Goal: Navigation & Orientation: Find specific page/section

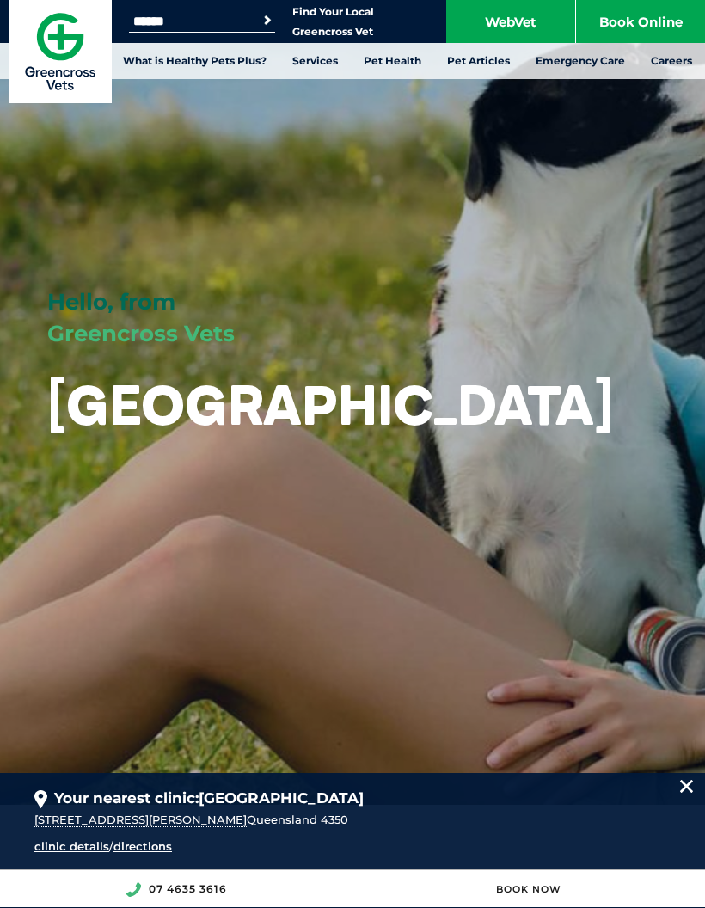
click at [605, 55] on link "Emergency Care" at bounding box center [580, 61] width 115 height 36
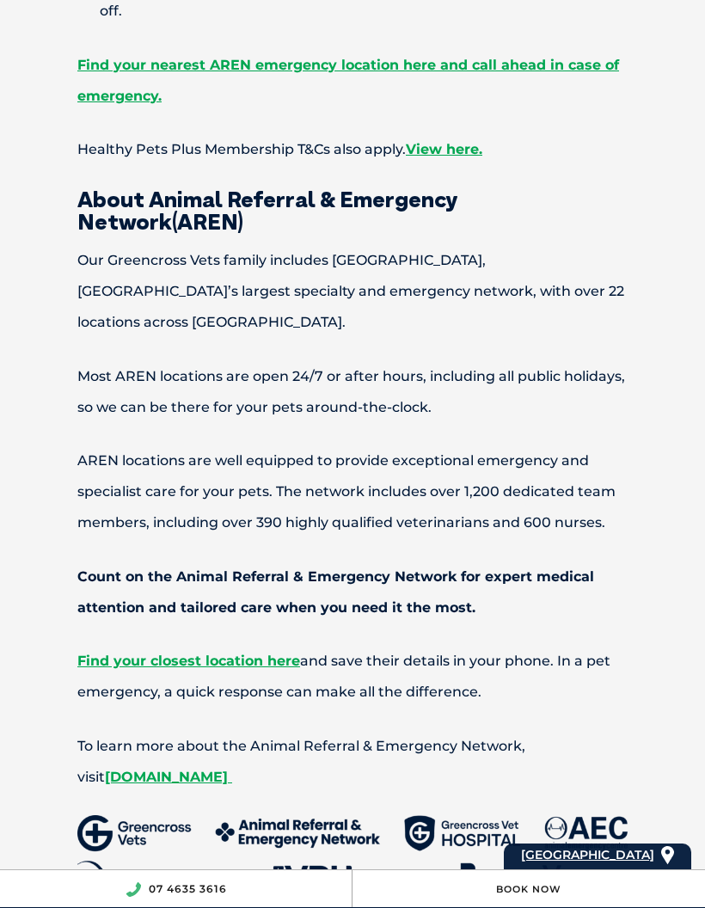
scroll to position [1434, 0]
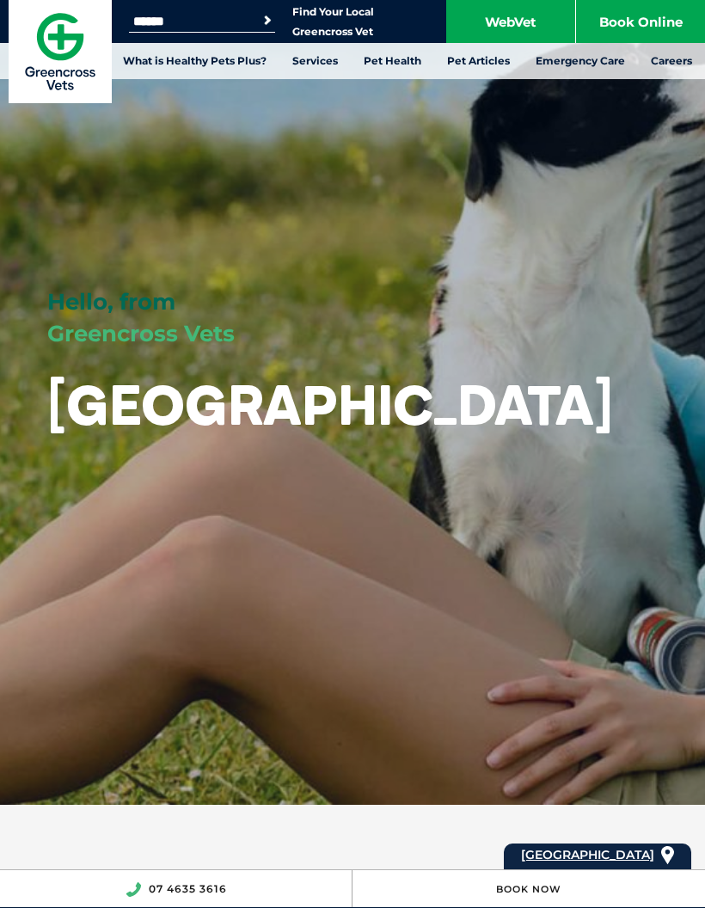
click at [79, 57] on img at bounding box center [60, 51] width 103 height 103
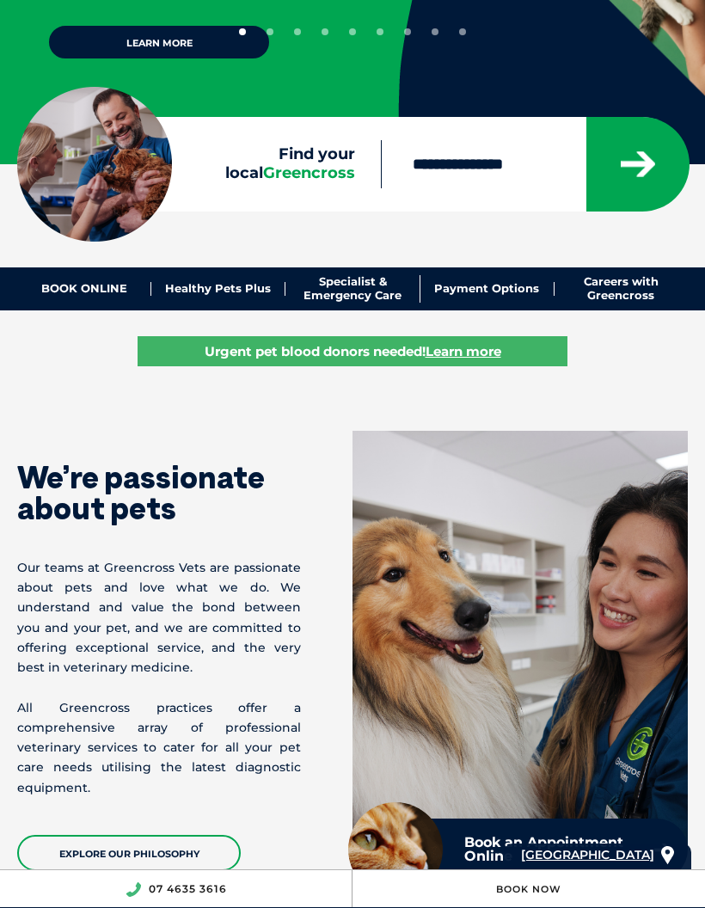
scroll to position [360, 0]
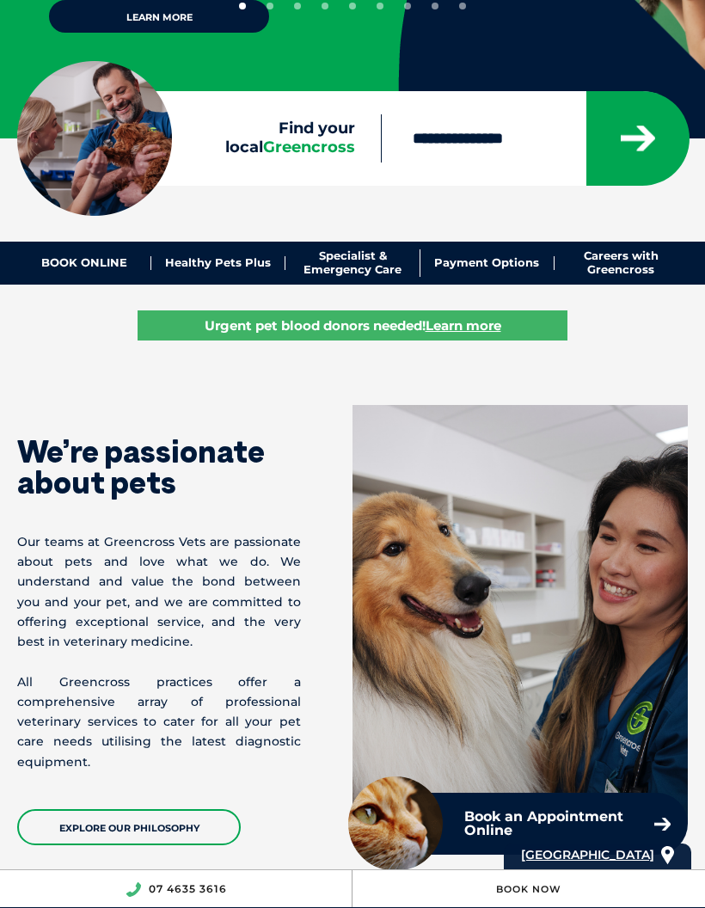
click at [627, 152] on button "submit" at bounding box center [638, 138] width 103 height 95
